Goal: Task Accomplishment & Management: Manage account settings

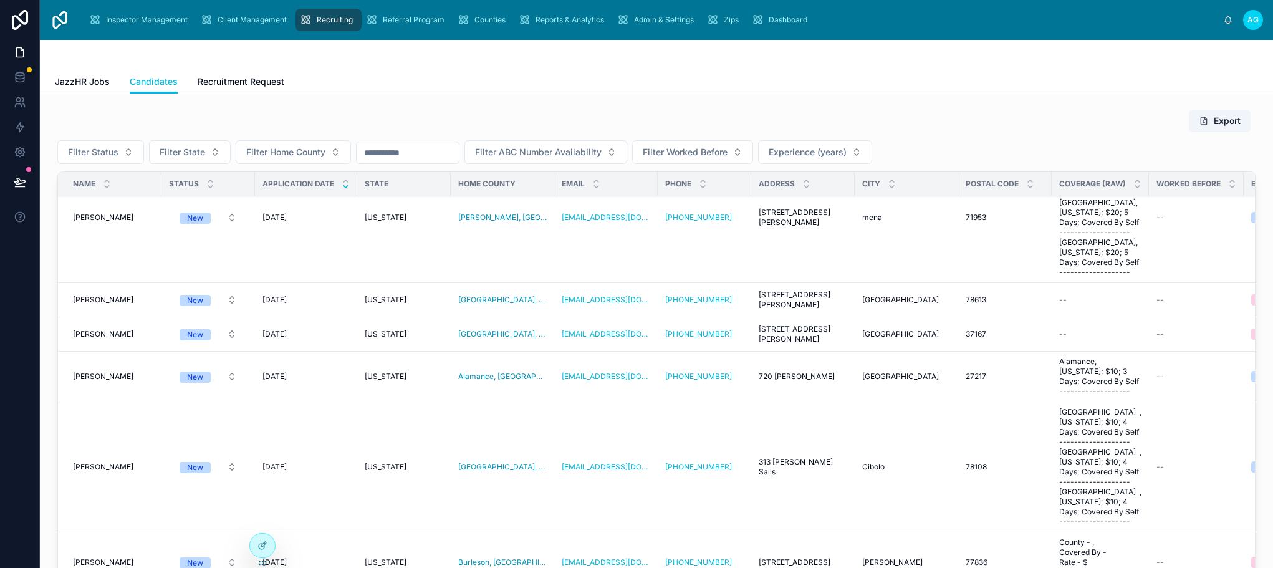
scroll to position [3304, 0]
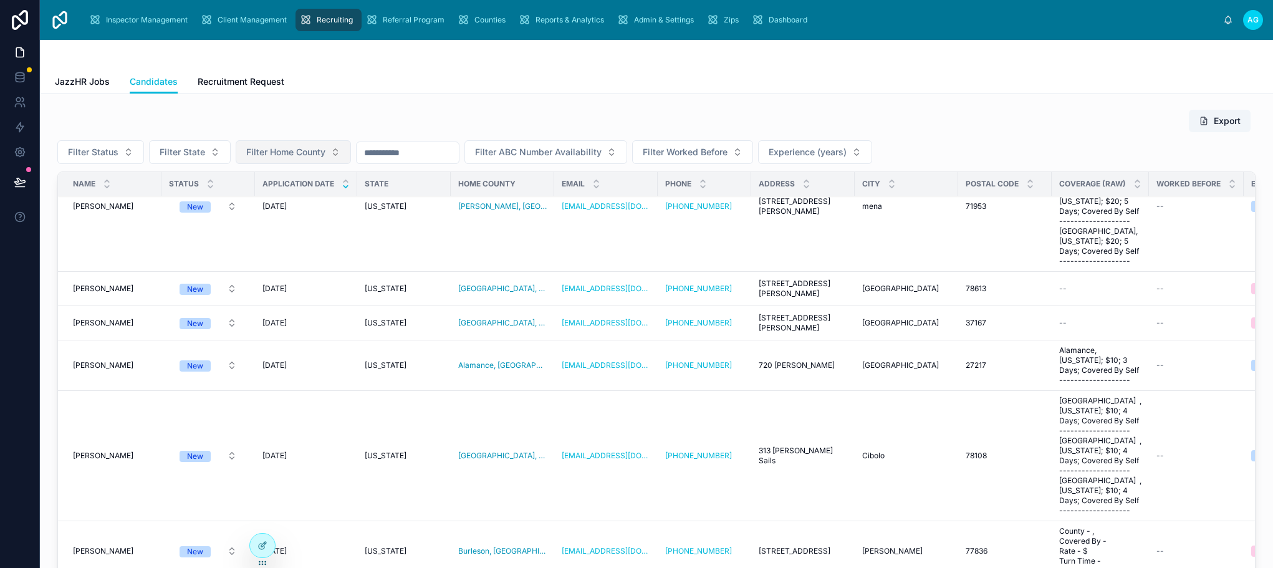
click at [290, 153] on span "Filter Home County" at bounding box center [285, 152] width 79 height 12
type input "*"
click at [188, 153] on span "Filter State" at bounding box center [183, 152] width 46 height 12
type input "***"
click at [191, 206] on div "[US_STATE]" at bounding box center [188, 203] width 173 height 20
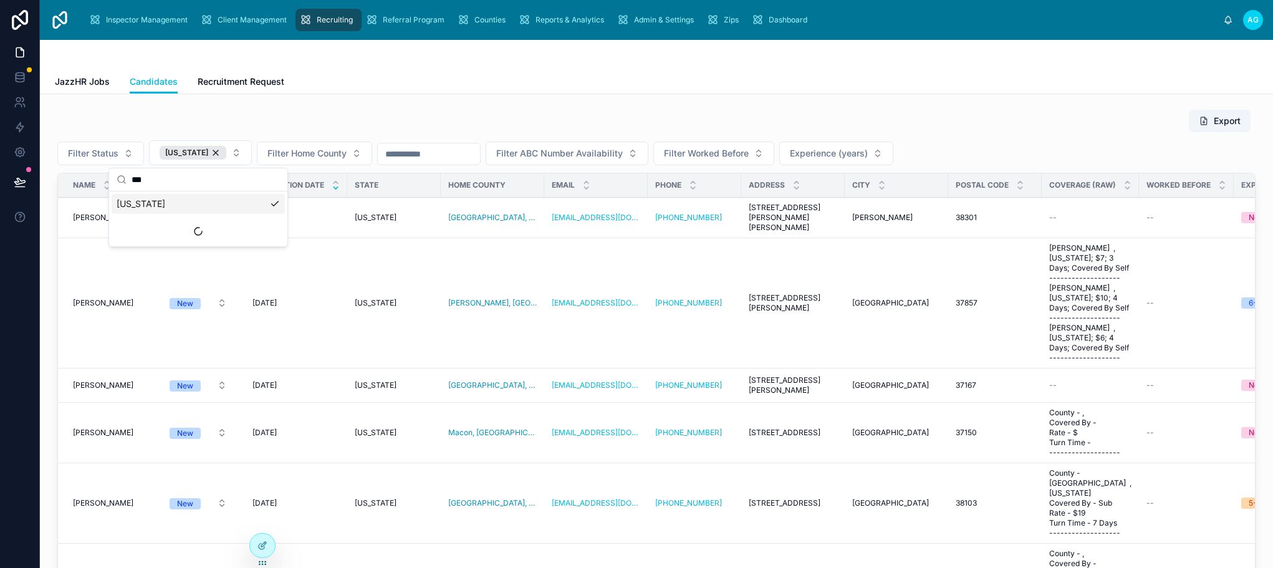
click at [458, 127] on div "Export" at bounding box center [656, 121] width 1198 height 24
click at [97, 298] on span "Laura Ringley" at bounding box center [103, 303] width 60 height 10
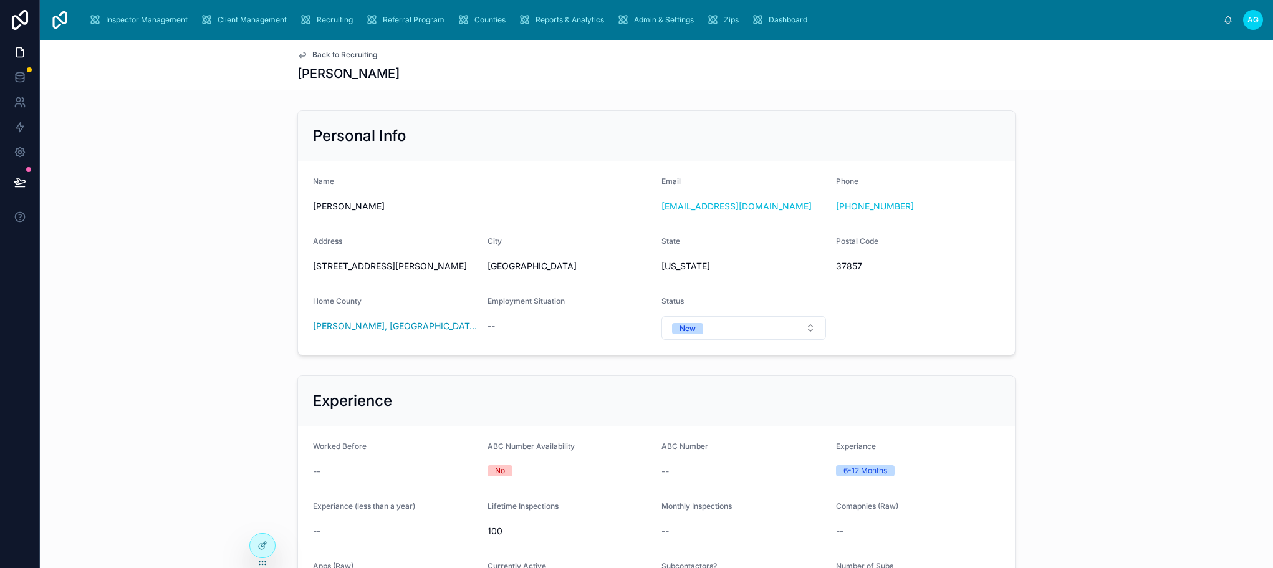
click at [762, 146] on div "Personal Info" at bounding box center [656, 136] width 717 height 50
click at [266, 550] on div at bounding box center [262, 546] width 25 height 24
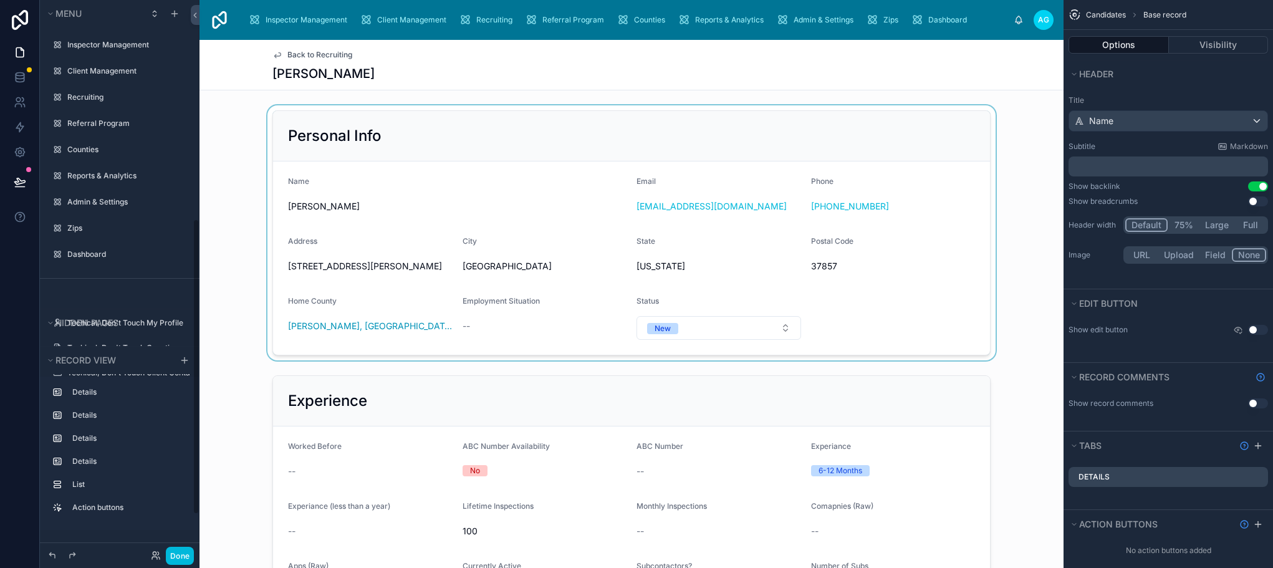
scroll to position [408, 0]
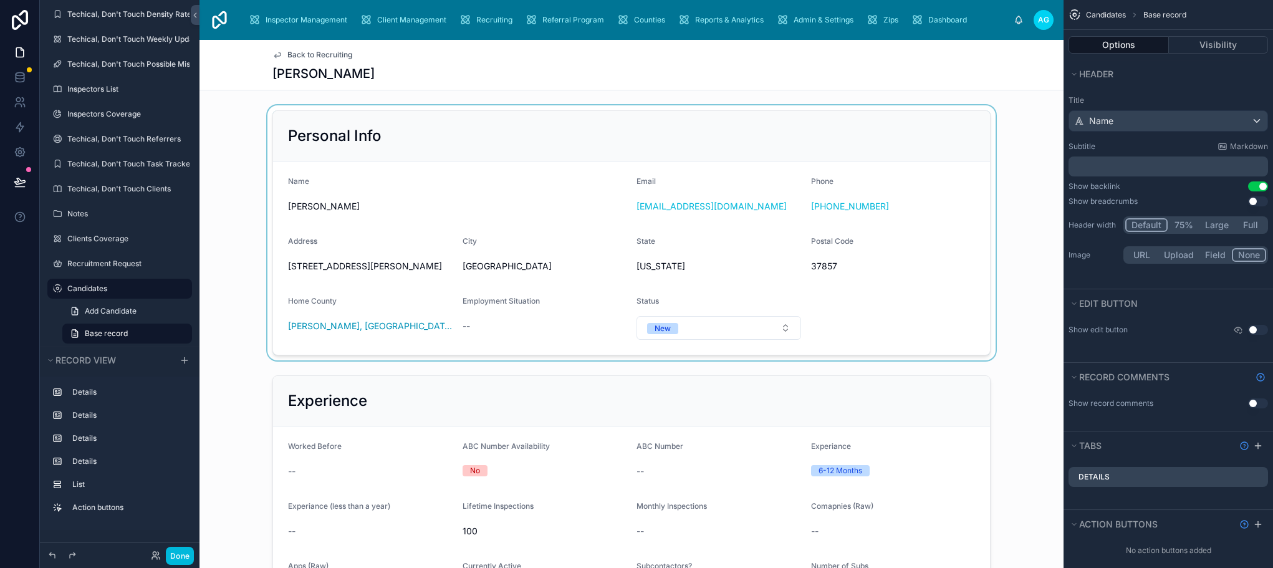
click at [796, 133] on div at bounding box center [631, 232] width 864 height 255
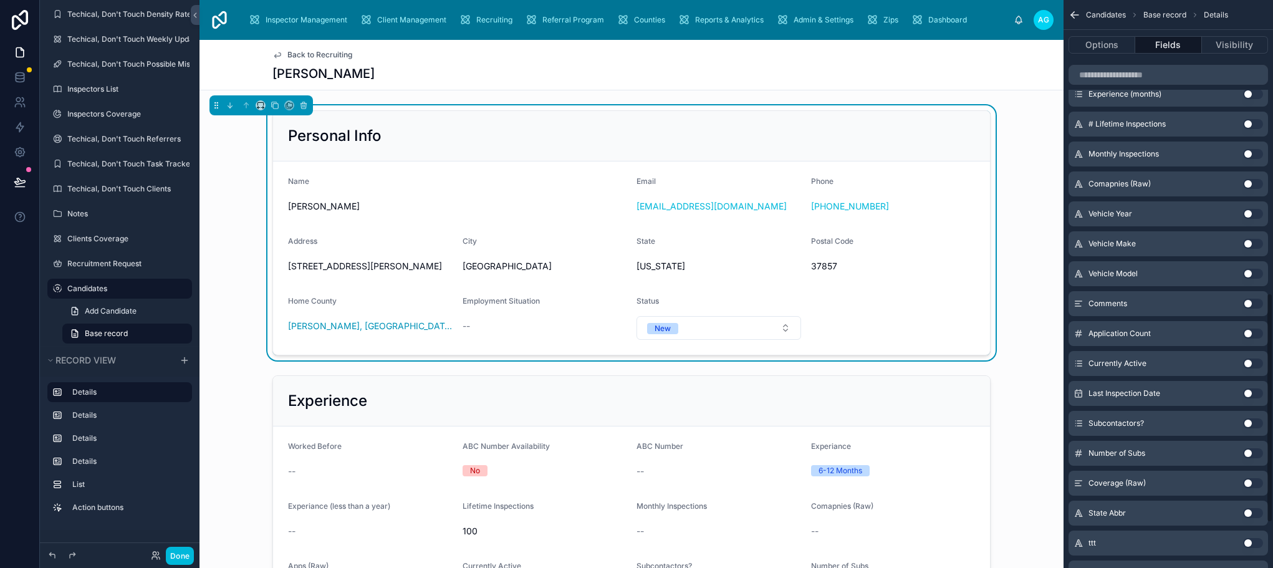
scroll to position [810, 0]
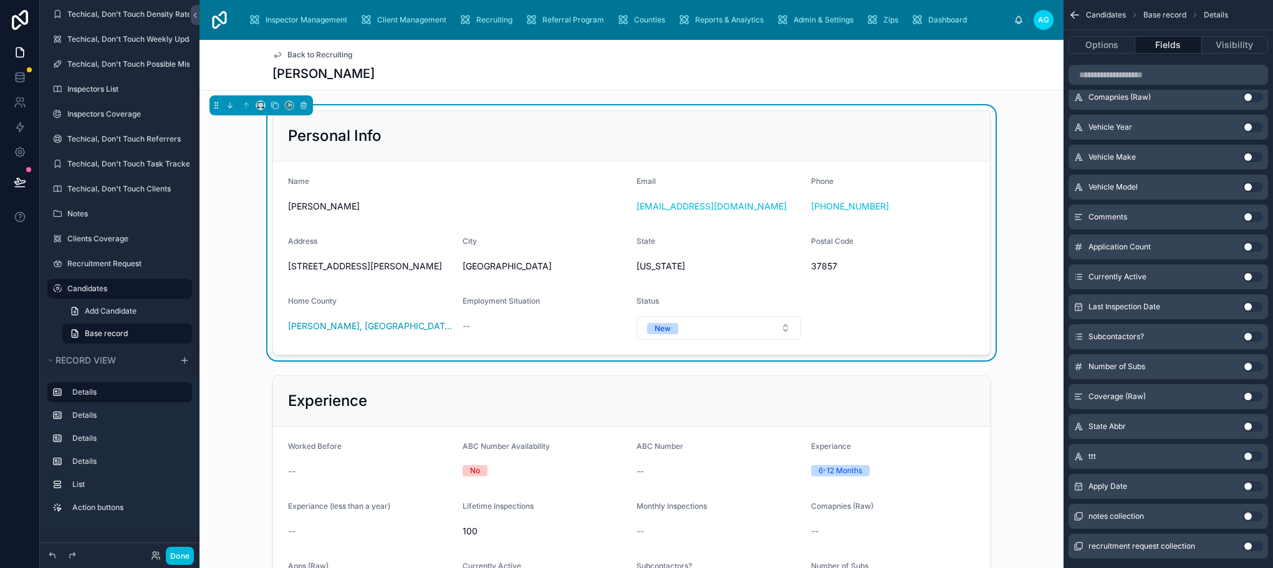
click at [1249, 484] on button "Use setting" at bounding box center [1253, 486] width 20 height 10
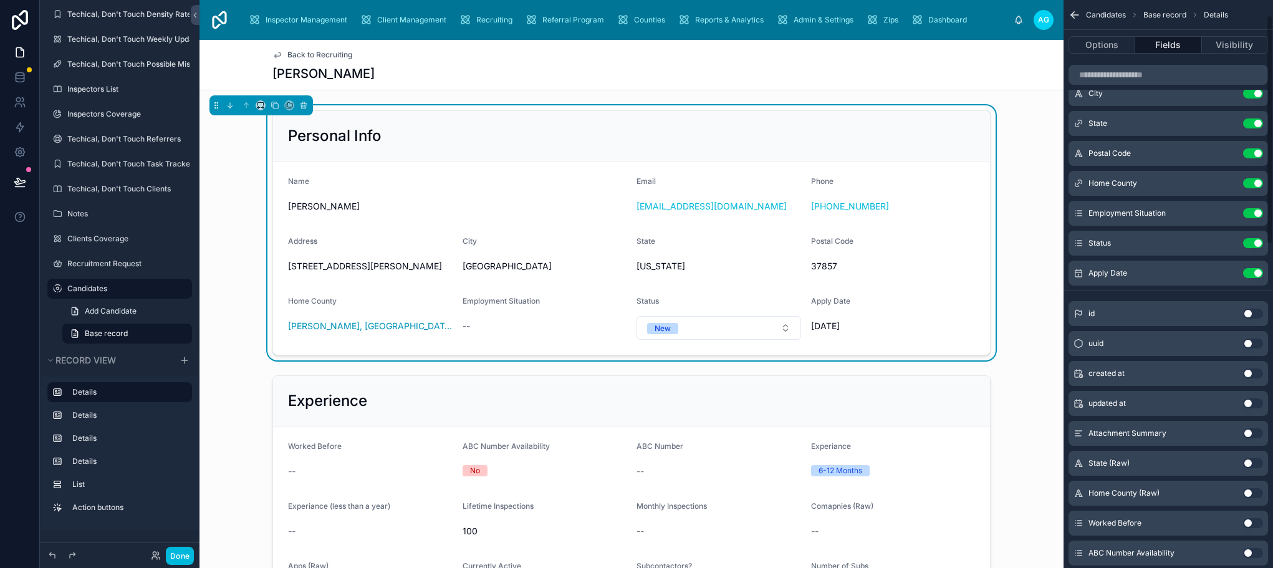
scroll to position [26, 0]
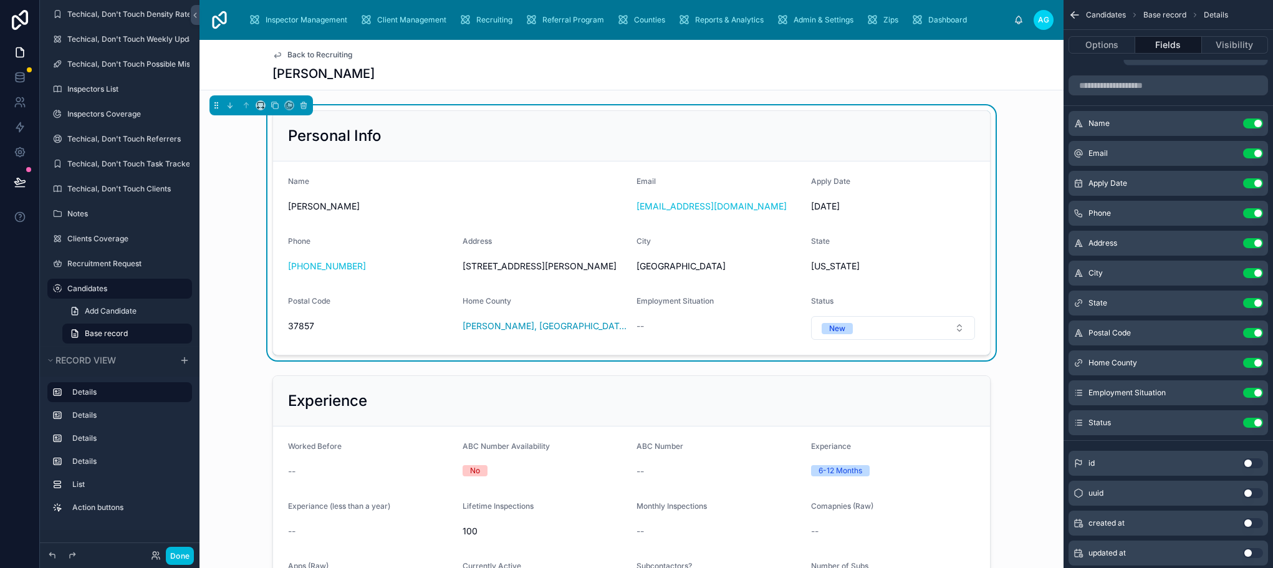
click at [474, 187] on div "Name" at bounding box center [457, 183] width 338 height 15
click at [188, 557] on button "Done" at bounding box center [180, 556] width 28 height 18
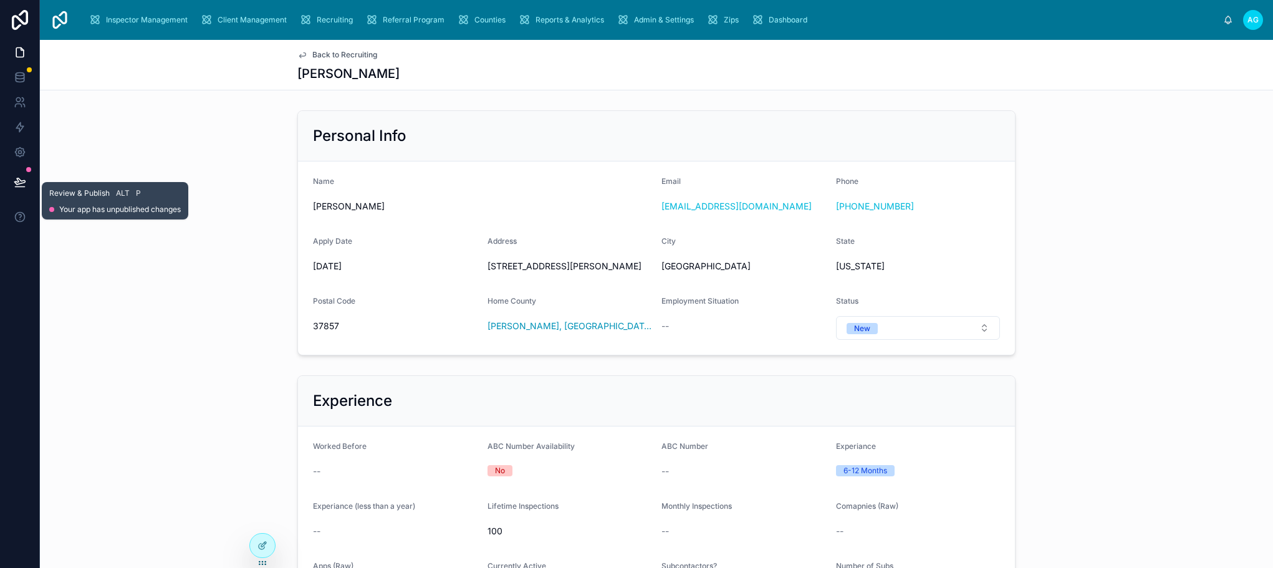
click at [21, 181] on icon at bounding box center [19, 181] width 11 height 6
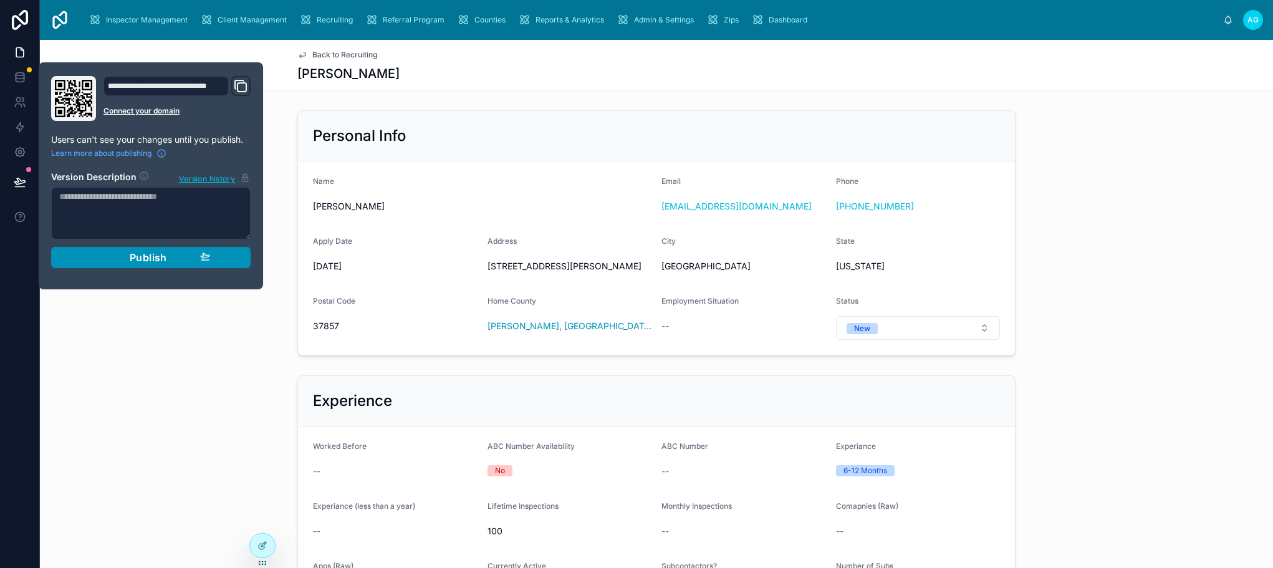
click at [142, 256] on span "Publish" at bounding box center [148, 257] width 37 height 12
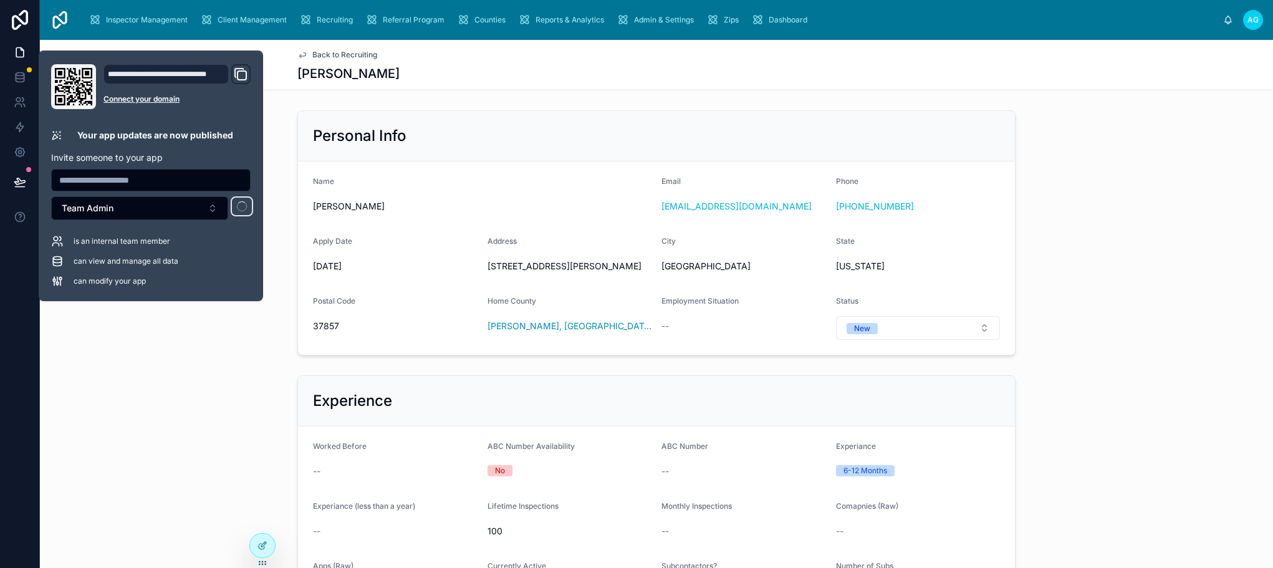
click at [175, 374] on div "Experience Worked Before -- ABC Number Availability No ABC Number -- Experiance…" at bounding box center [656, 525] width 1233 height 311
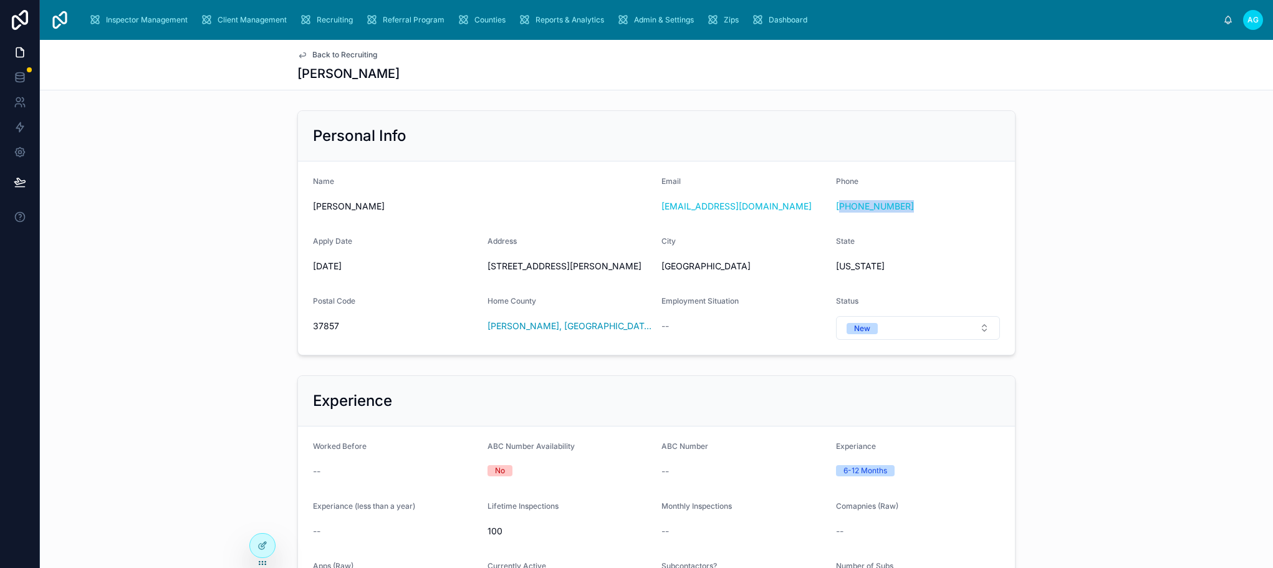
drag, startPoint x: 896, startPoint y: 207, endPoint x: 833, endPoint y: 215, distance: 64.1
click at [836, 215] on div "(423) 251-3483" at bounding box center [918, 206] width 165 height 20
click at [1088, 186] on div "Personal Info Name Laura Ringley Email loriringley2@gmail.com Phone (423) 251-3…" at bounding box center [656, 232] width 1233 height 255
drag, startPoint x: 898, startPoint y: 206, endPoint x: 830, endPoint y: 210, distance: 67.4
click at [830, 210] on form "Name Laura Ringley Email loriringley2@gmail.com Phone (423) 251-3483 Apply Date…" at bounding box center [656, 257] width 717 height 193
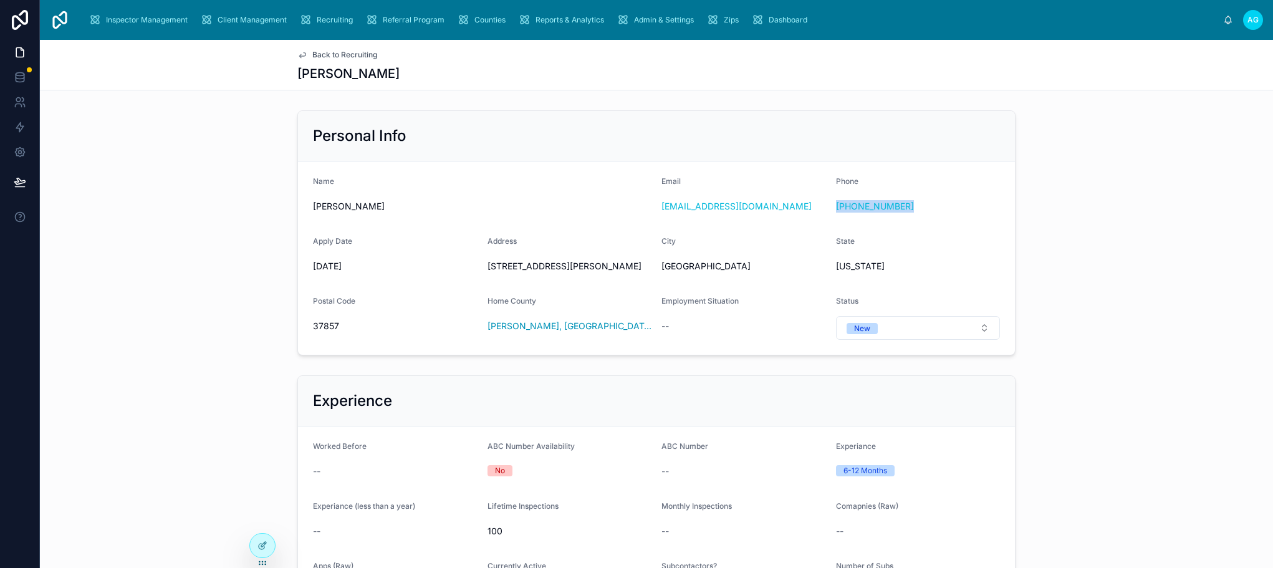
copy link "(423) 251-3483"
click at [671, 79] on div "Laura Ringley" at bounding box center [656, 73] width 718 height 17
click at [967, 326] on button "New" at bounding box center [918, 328] width 165 height 24
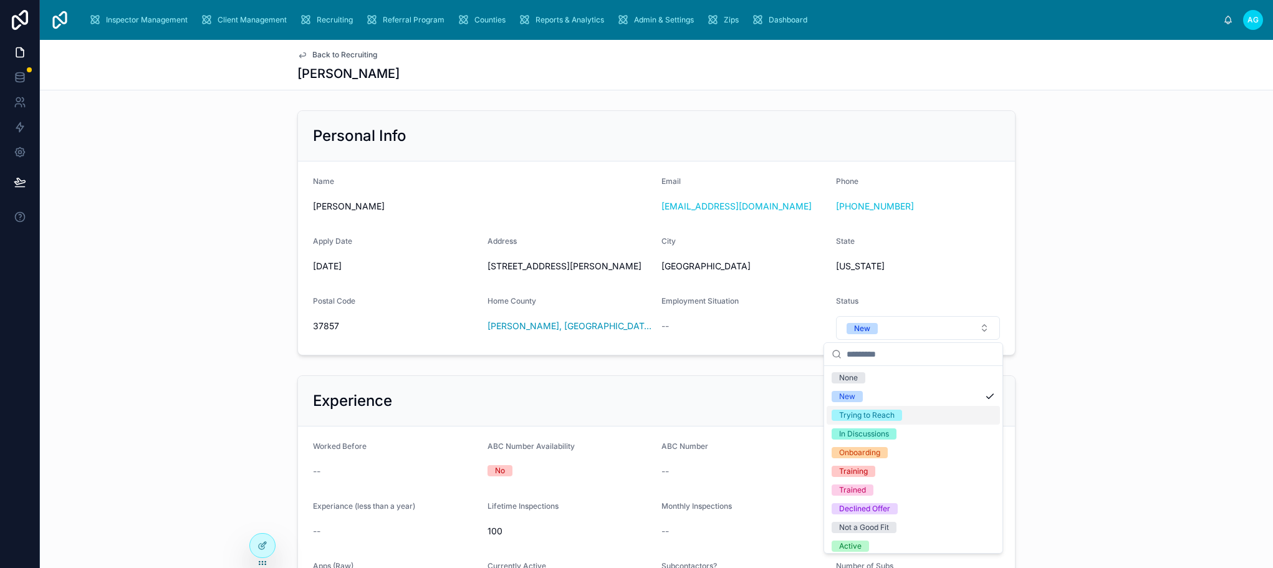
click at [868, 415] on div "Trying to Reach" at bounding box center [866, 415] width 55 height 11
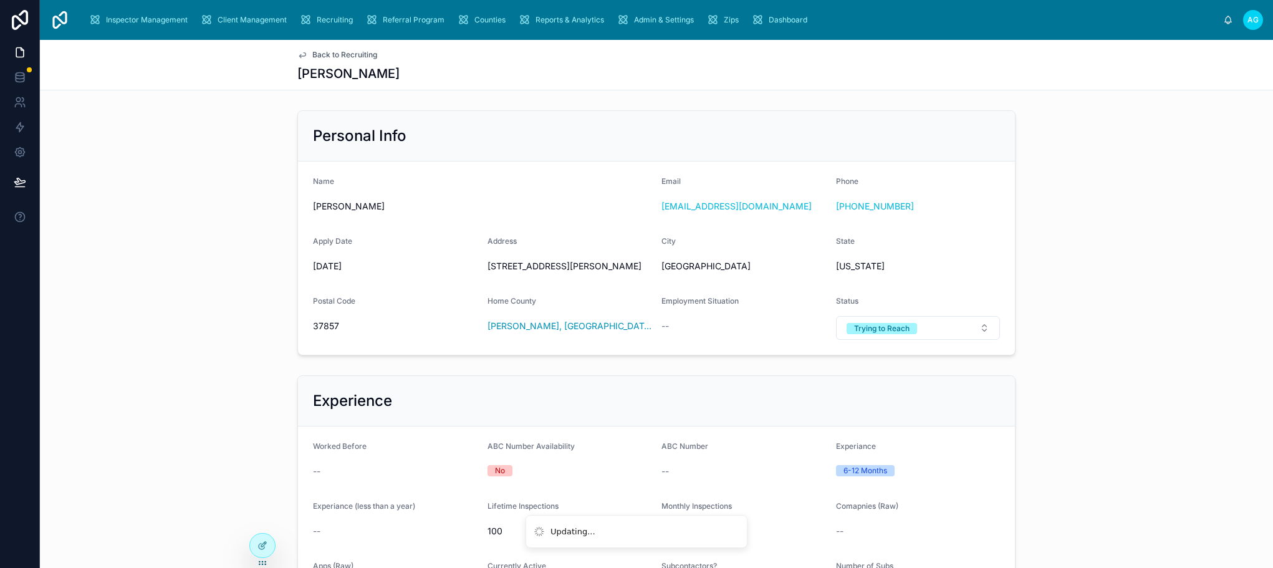
click at [553, 72] on div "Laura Ringley" at bounding box center [656, 73] width 718 height 17
click at [324, 52] on span "Back to Recruiting" at bounding box center [344, 55] width 65 height 10
